Goal: Task Accomplishment & Management: Manage account settings

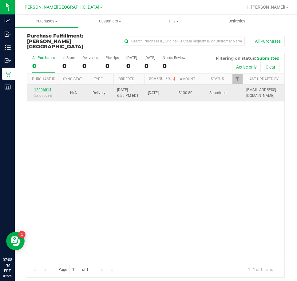
click at [44, 88] on link "12006014" at bounding box center [42, 90] width 17 height 4
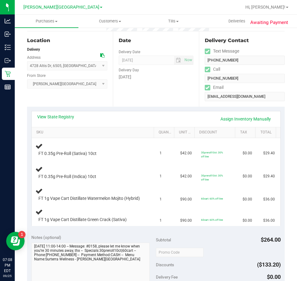
scroll to position [62, 0]
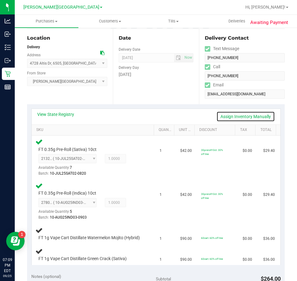
click at [233, 114] on link "Assign Inventory Manually" at bounding box center [246, 116] width 58 height 10
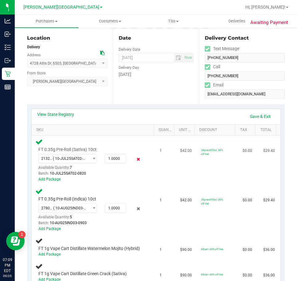
click at [135, 160] on icon at bounding box center [138, 159] width 6 height 7
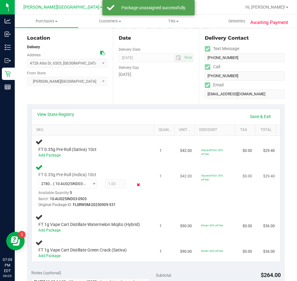
click at [135, 186] on icon at bounding box center [138, 184] width 6 height 7
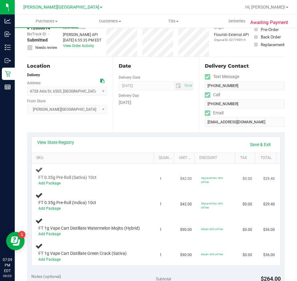
scroll to position [31, 0]
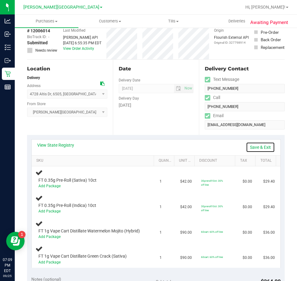
click at [253, 148] on link "Save & Exit" at bounding box center [260, 147] width 29 height 10
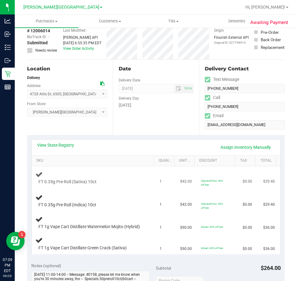
click at [128, 187] on td "FT 0.35g Pre-Roll (Sativa) 10ct" at bounding box center [94, 178] width 125 height 23
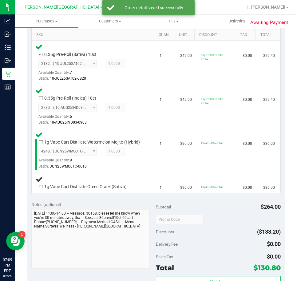
scroll to position [159, 0]
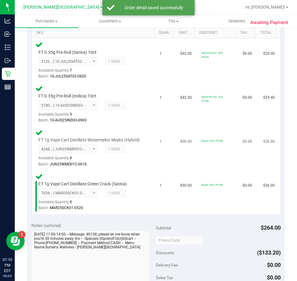
click at [149, 158] on td "FT 1g Vape Cart Distillate Watermelon Mojito (Hybrid) 4248215027368330 ( JUN25W…" at bounding box center [94, 149] width 125 height 44
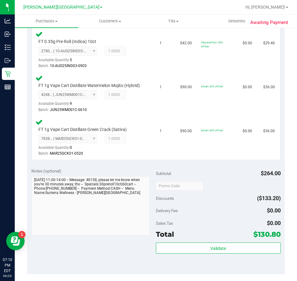
scroll to position [220, 0]
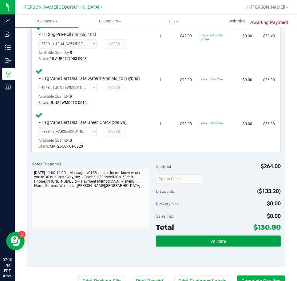
click at [202, 247] on button "Validate" at bounding box center [218, 241] width 125 height 11
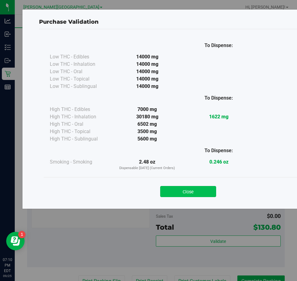
click at [194, 192] on button "Close" at bounding box center [188, 191] width 56 height 11
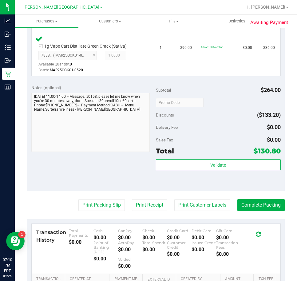
scroll to position [385, 0]
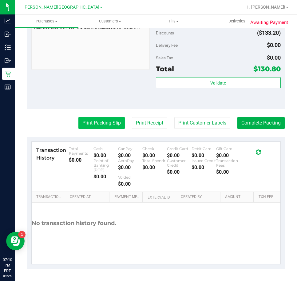
click at [95, 122] on button "Print Packing Slip" at bounding box center [102, 123] width 46 height 12
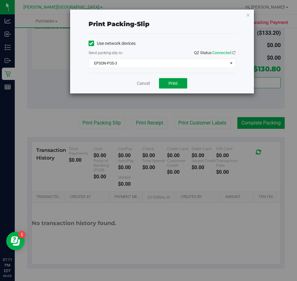
click at [164, 82] on button "Print" at bounding box center [173, 83] width 28 height 10
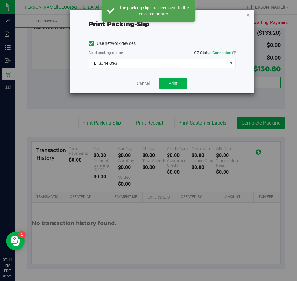
click at [140, 84] on link "Cancel" at bounding box center [143, 83] width 13 height 6
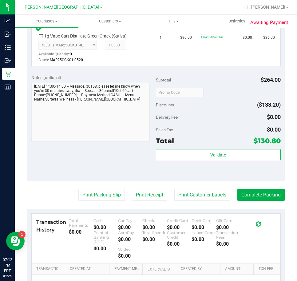
scroll to position [322, 0]
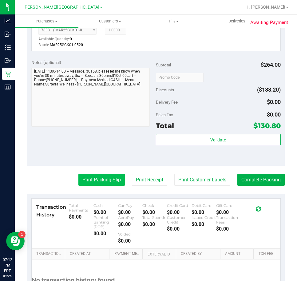
click at [90, 185] on button "Print Packing Slip" at bounding box center [102, 180] width 46 height 12
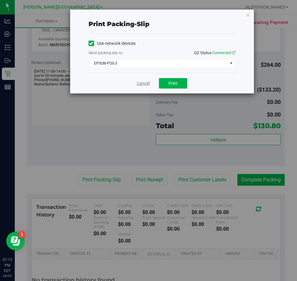
click at [142, 84] on link "Cancel" at bounding box center [143, 83] width 13 height 6
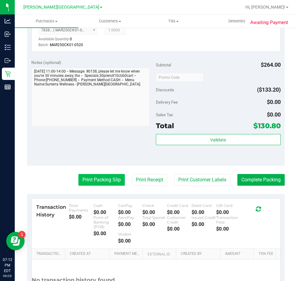
click at [105, 184] on button "Print Packing Slip" at bounding box center [102, 180] width 46 height 12
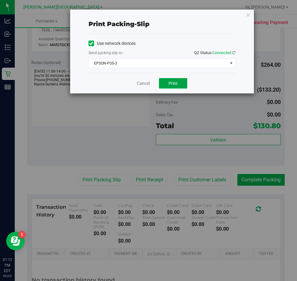
click at [167, 83] on button "Print" at bounding box center [173, 83] width 28 height 10
click at [142, 82] on link "Cancel" at bounding box center [143, 83] width 13 height 6
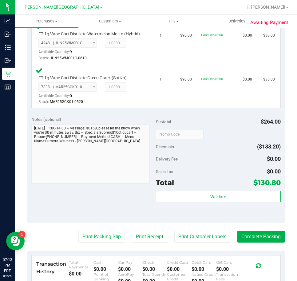
scroll to position [288, 0]
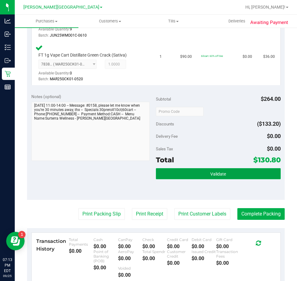
click at [215, 177] on span "Validate" at bounding box center [219, 174] width 16 height 5
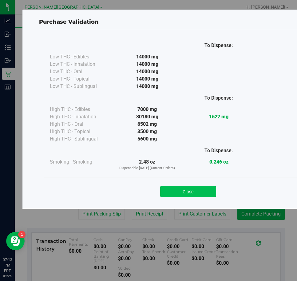
click at [188, 188] on button "Close" at bounding box center [188, 191] width 56 height 11
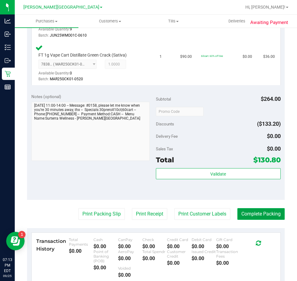
click at [252, 219] on button "Complete Packing" at bounding box center [261, 214] width 47 height 12
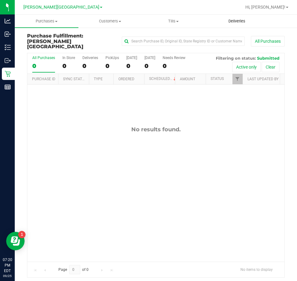
click at [236, 21] on span "Deliveries" at bounding box center [237, 21] width 34 height 6
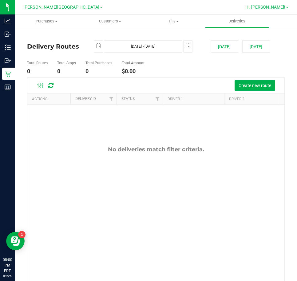
click at [281, 7] on span "Hi, [PERSON_NAME]!" at bounding box center [266, 7] width 40 height 5
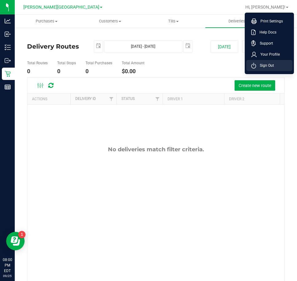
click at [272, 66] on span "Sign Out" at bounding box center [265, 65] width 18 height 6
